Goal: Task Accomplishment & Management: Complete application form

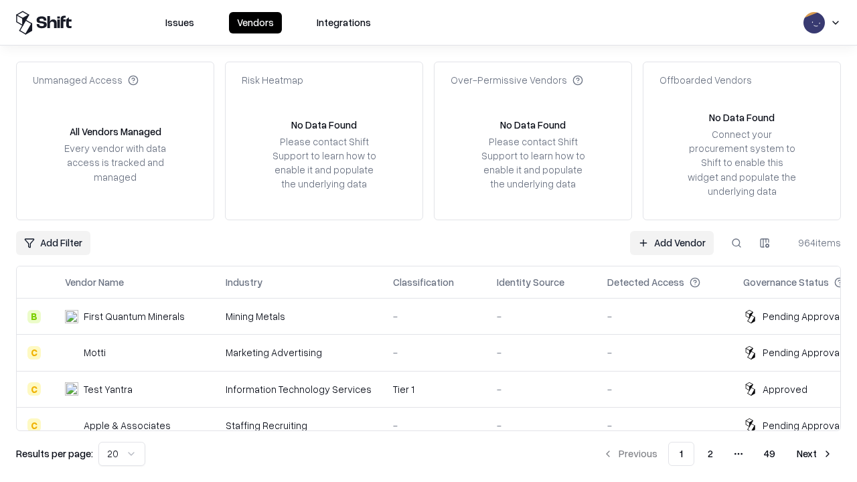
click at [672, 242] on link "Add Vendor" at bounding box center [672, 243] width 84 height 24
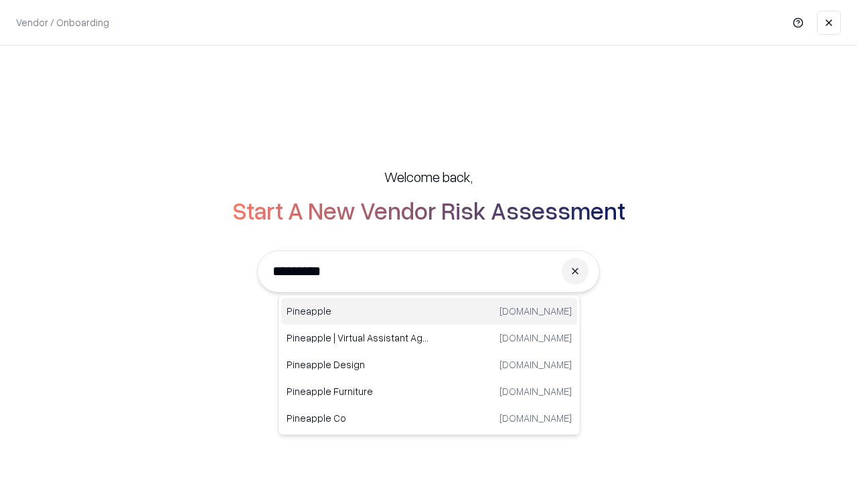
click at [429, 311] on div "Pineapple [DOMAIN_NAME]" at bounding box center [429, 311] width 296 height 27
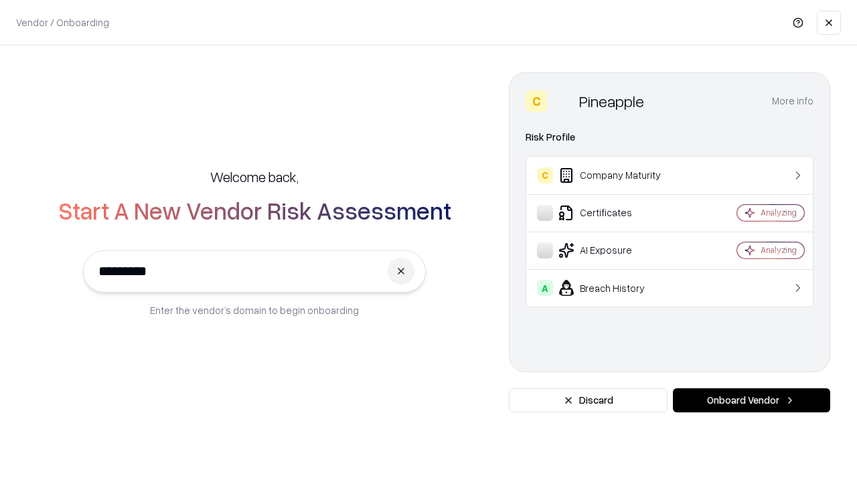
type input "*********"
click at [751, 400] on button "Onboard Vendor" at bounding box center [751, 400] width 157 height 24
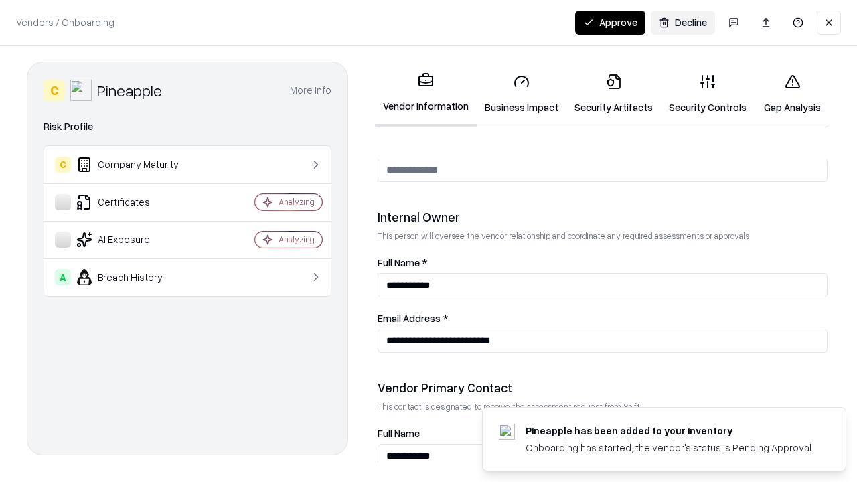
scroll to position [694, 0]
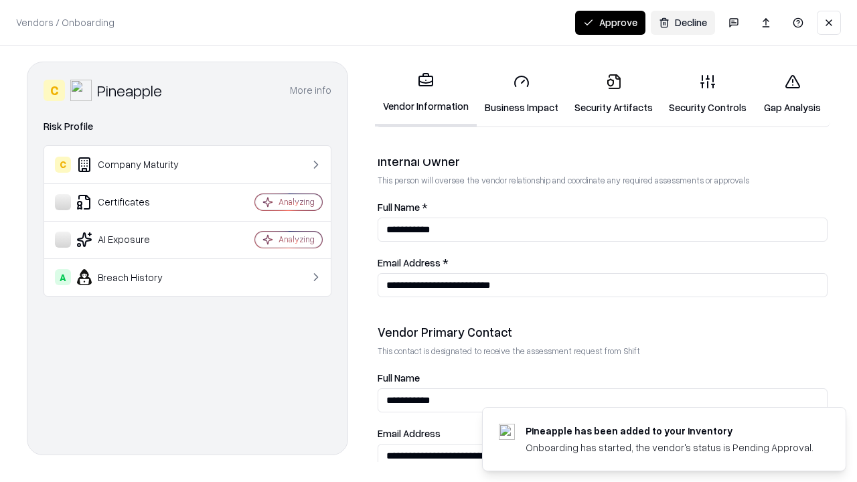
click at [522, 94] on link "Business Impact" at bounding box center [522, 94] width 90 height 62
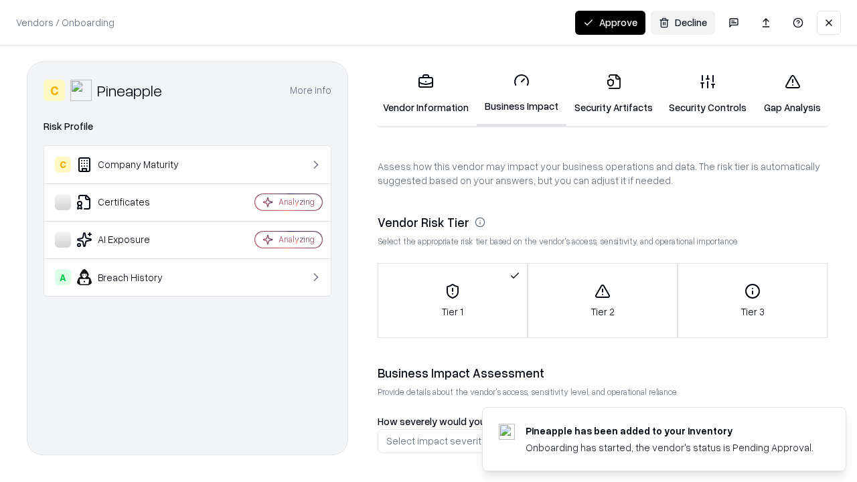
click at [613, 94] on link "Security Artifacts" at bounding box center [614, 94] width 94 height 62
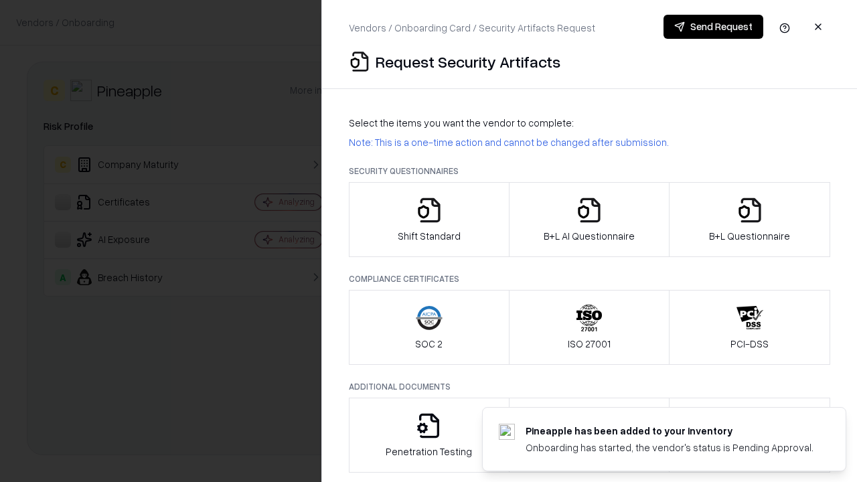
click at [429, 220] on icon "button" at bounding box center [429, 210] width 27 height 27
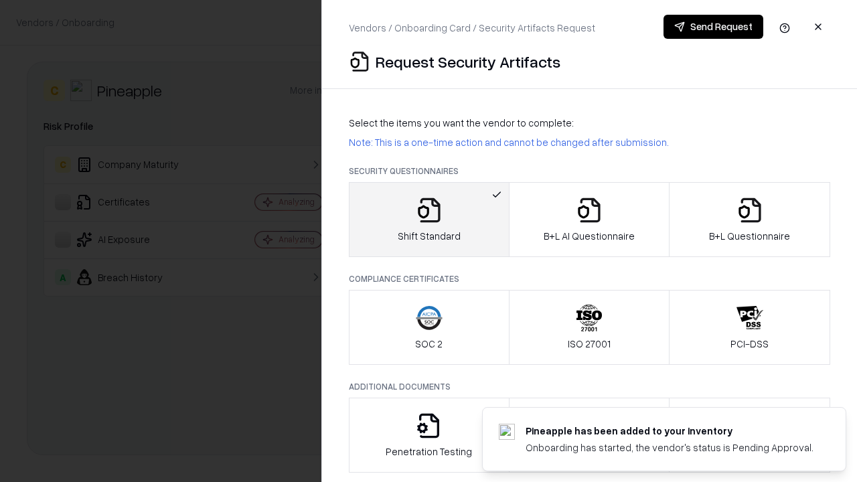
click at [713, 27] on button "Send Request" at bounding box center [714, 27] width 100 height 24
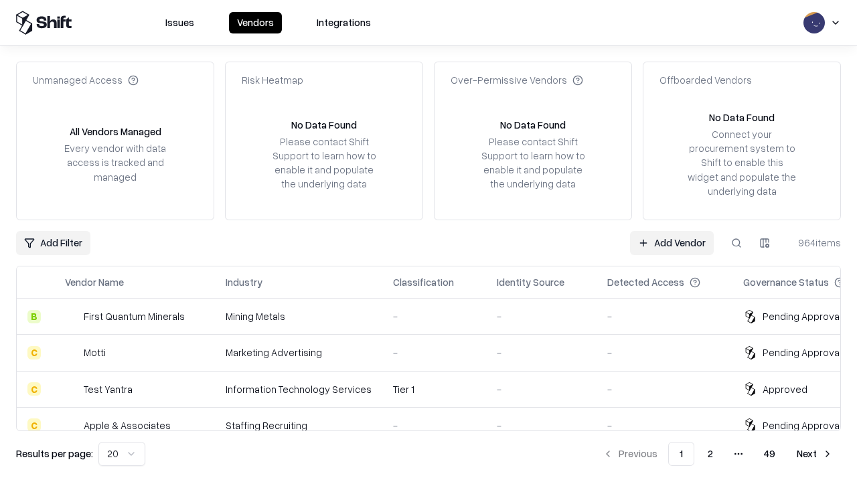
click at [737, 242] on button at bounding box center [737, 243] width 24 height 24
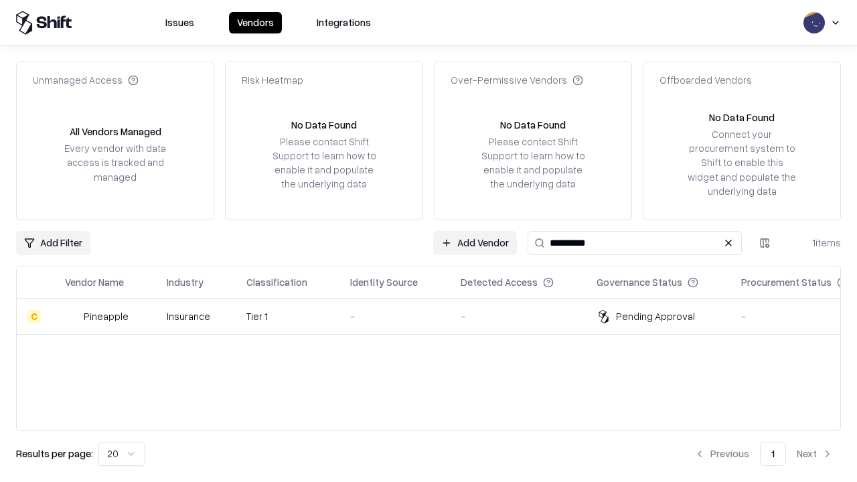
type input "*********"
click at [437, 316] on div "-" at bounding box center [394, 316] width 89 height 14
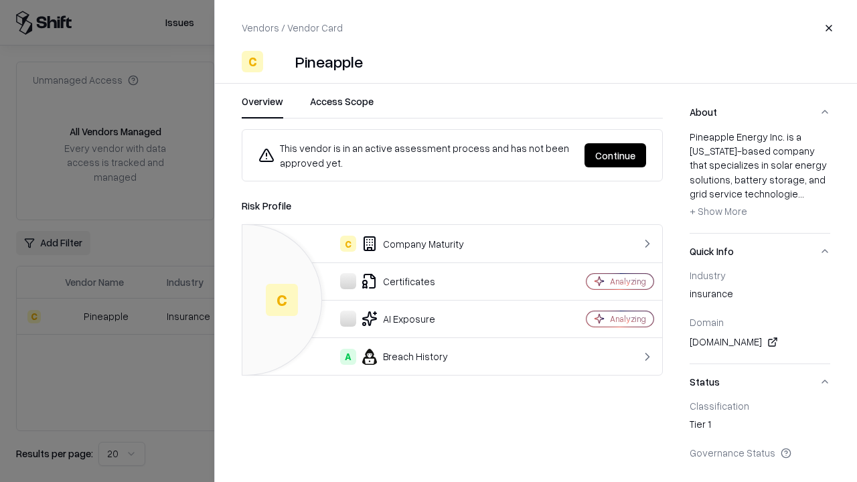
click at [615, 155] on button "Continue" at bounding box center [616, 155] width 62 height 24
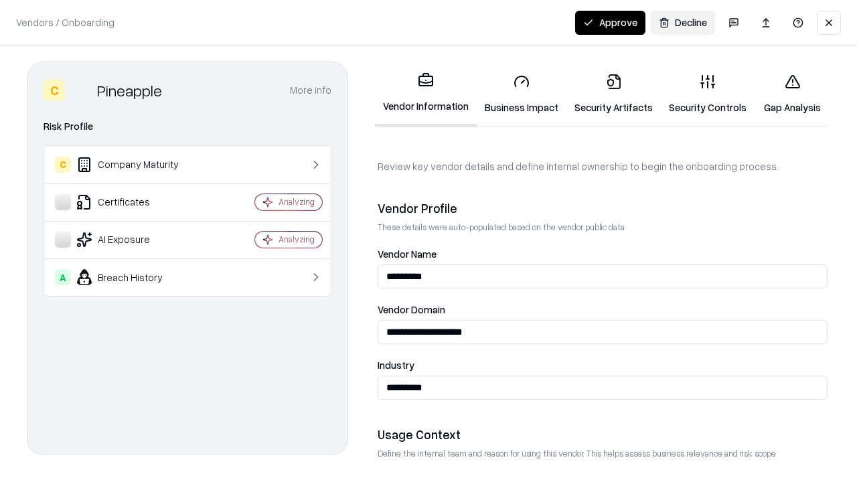
click at [613, 94] on link "Security Artifacts" at bounding box center [614, 94] width 94 height 62
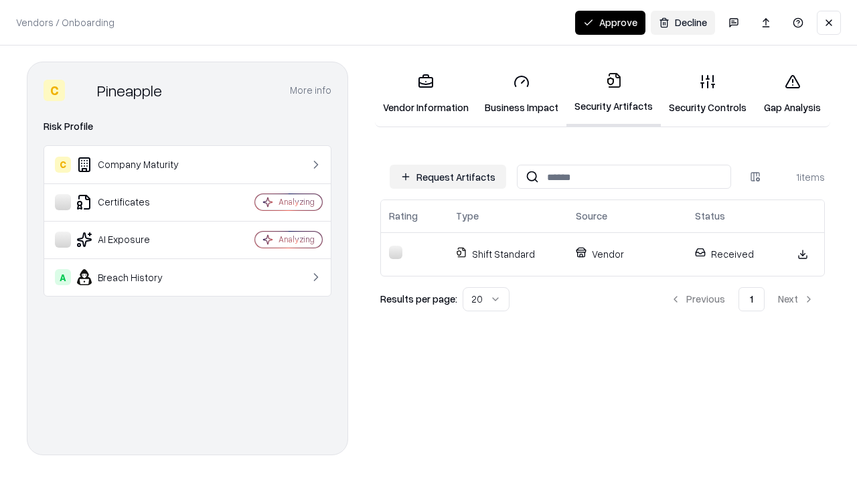
click at [610, 22] on button "Approve" at bounding box center [610, 23] width 70 height 24
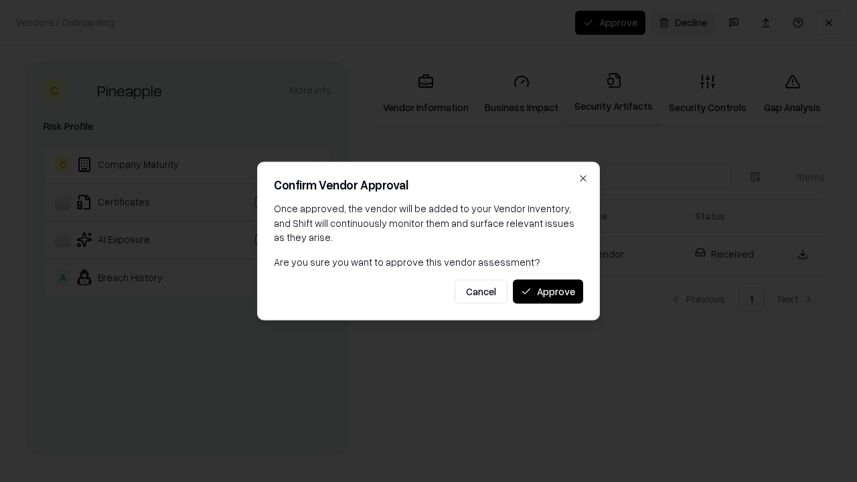
click at [548, 291] on button "Approve" at bounding box center [548, 291] width 70 height 24
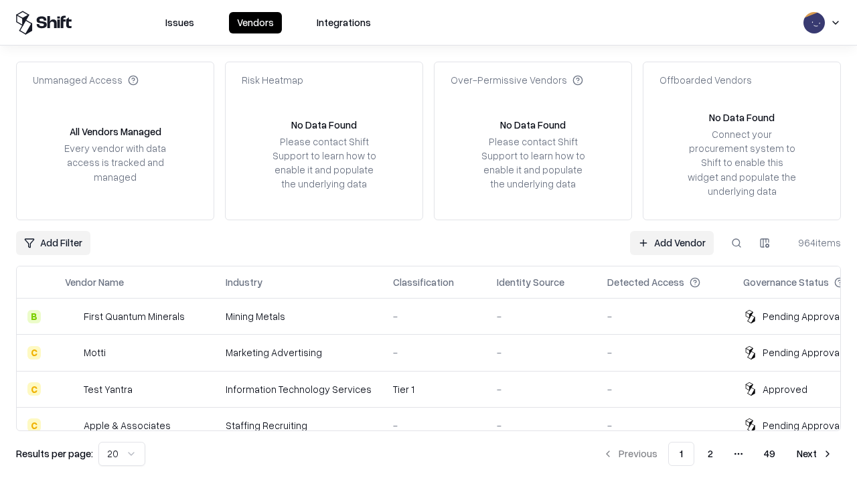
type input "*********"
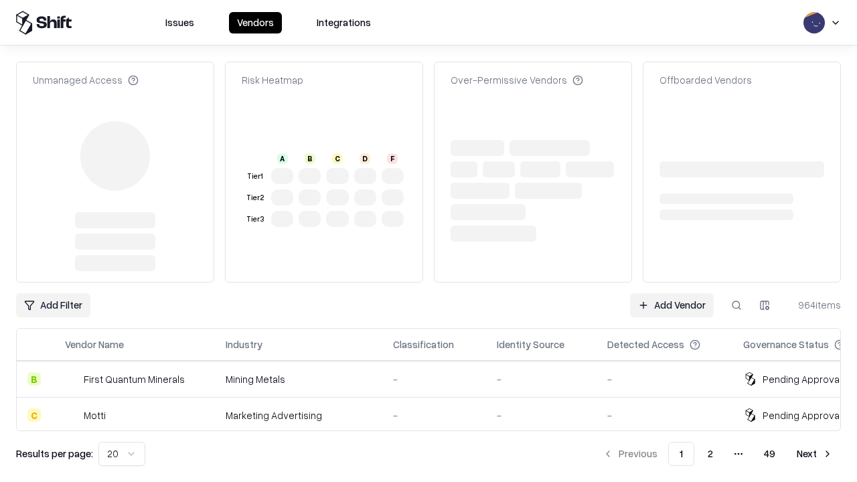
click at [672, 293] on link "Add Vendor" at bounding box center [672, 305] width 84 height 24
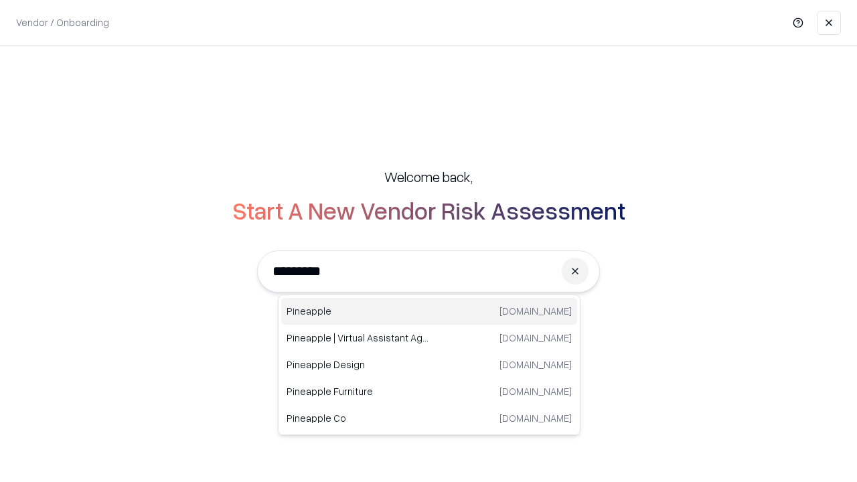
click at [429, 311] on div "Pineapple [DOMAIN_NAME]" at bounding box center [429, 311] width 296 height 27
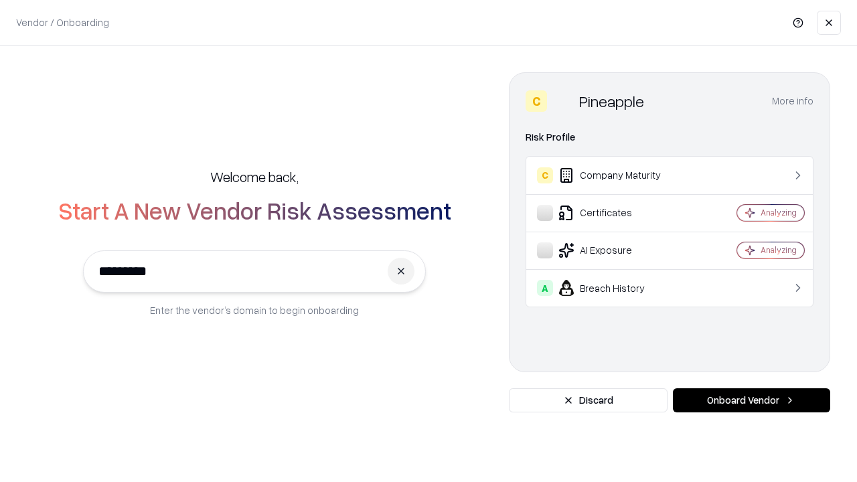
type input "*********"
click at [751, 400] on button "Onboard Vendor" at bounding box center [751, 400] width 157 height 24
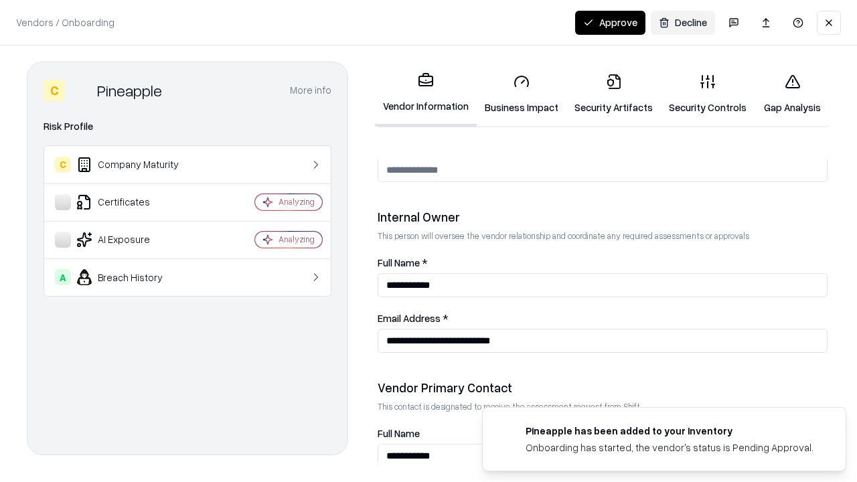
scroll to position [694, 0]
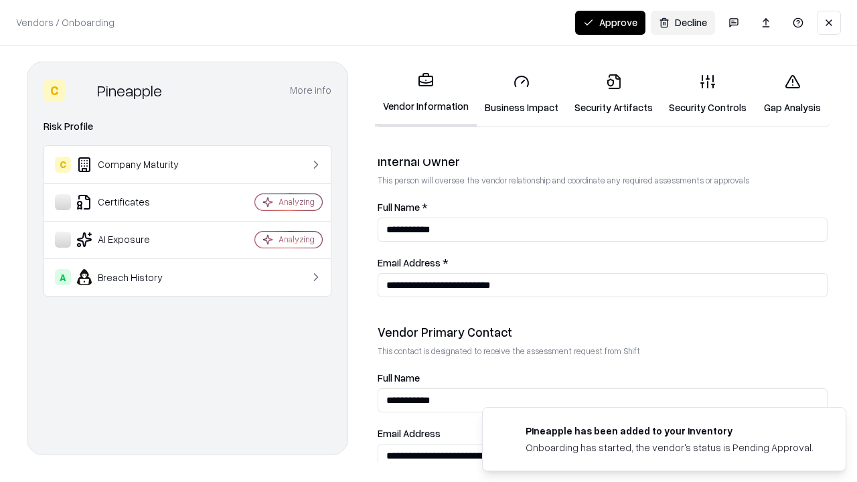
click at [610, 22] on button "Approve" at bounding box center [610, 23] width 70 height 24
